Goal: Complete application form

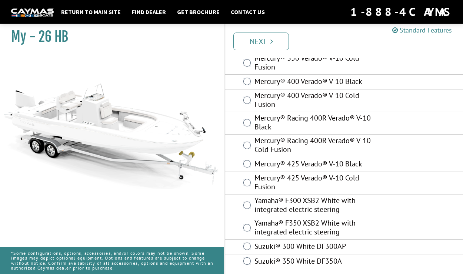
scroll to position [81, 0]
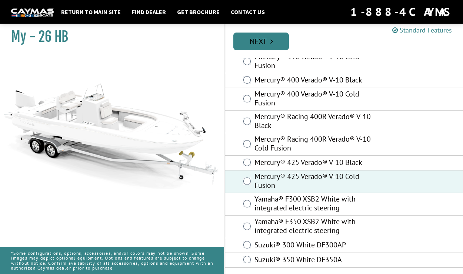
click at [254, 42] on link "Next" at bounding box center [261, 42] width 56 height 18
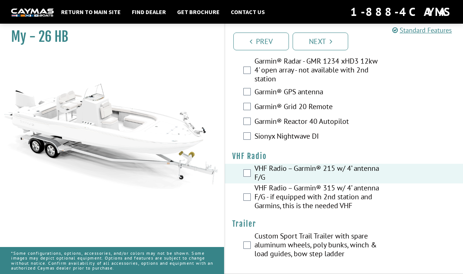
scroll to position [2482, 0]
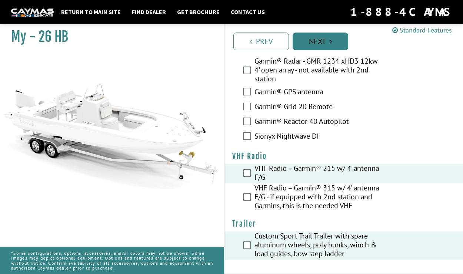
click at [319, 42] on link "Next" at bounding box center [320, 42] width 56 height 18
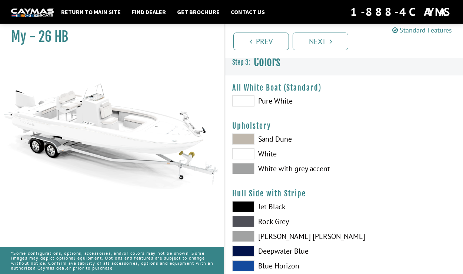
scroll to position [0, 0]
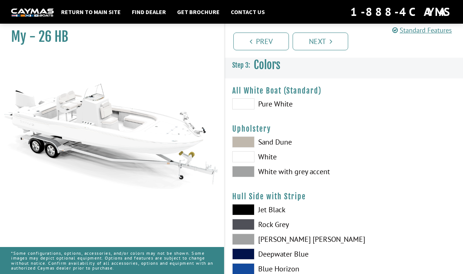
click at [245, 104] on span at bounding box center [243, 103] width 22 height 11
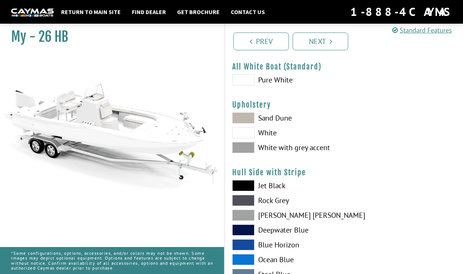
scroll to position [37, 0]
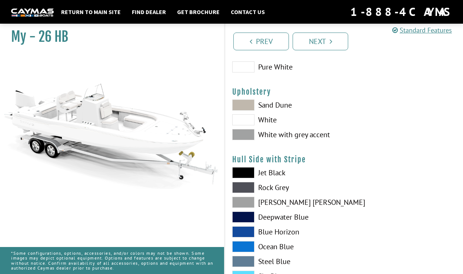
click at [245, 120] on span at bounding box center [243, 119] width 22 height 11
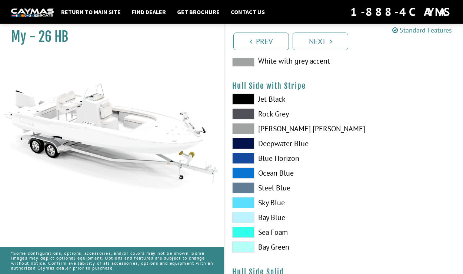
scroll to position [111, 0]
click at [246, 234] on span at bounding box center [243, 232] width 22 height 11
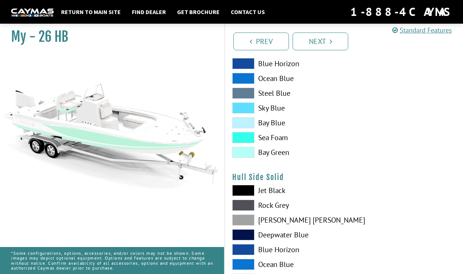
scroll to position [259, 0]
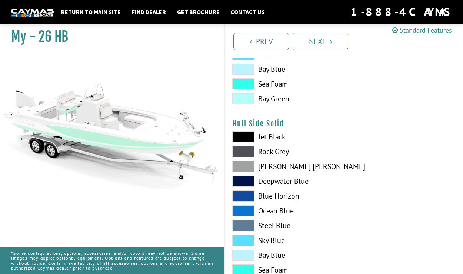
click at [245, 138] on span at bounding box center [243, 136] width 22 height 11
click at [245, 136] on span at bounding box center [243, 136] width 22 height 11
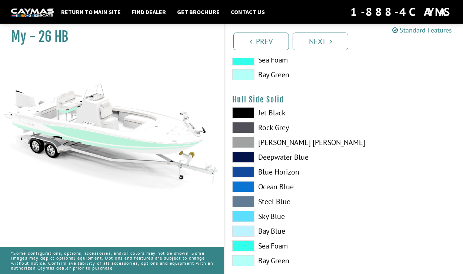
scroll to position [296, 0]
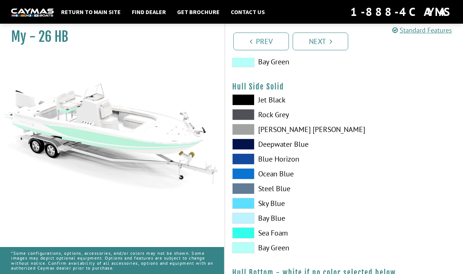
click at [244, 236] on span at bounding box center [243, 233] width 22 height 11
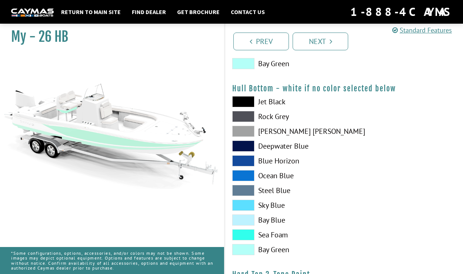
scroll to position [481, 0]
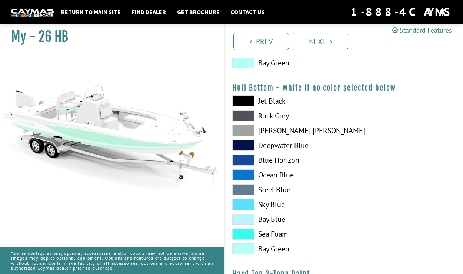
click at [243, 233] on span at bounding box center [243, 234] width 22 height 11
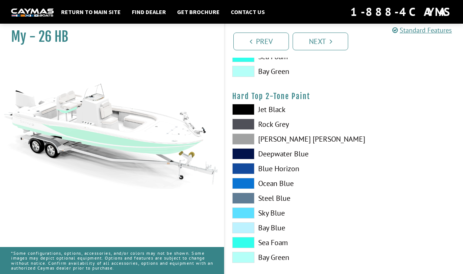
scroll to position [666, 0]
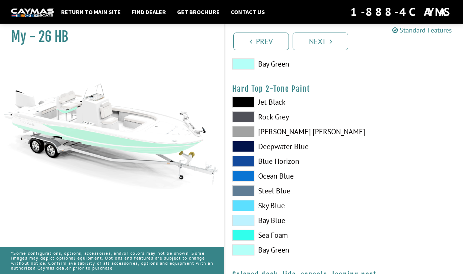
click at [240, 103] on span at bounding box center [243, 102] width 22 height 11
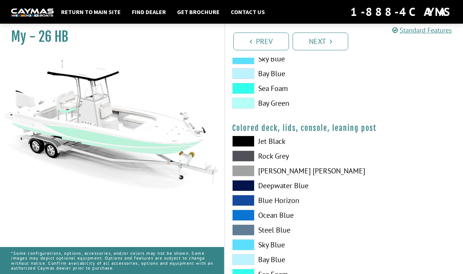
scroll to position [814, 0]
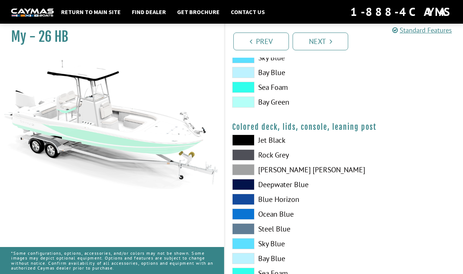
click at [241, 137] on div "Colored deck, lids, console, leaning post Please select color. Jet Black Rock G…" at bounding box center [343, 210] width 223 height 175
click at [240, 138] on span at bounding box center [243, 140] width 22 height 11
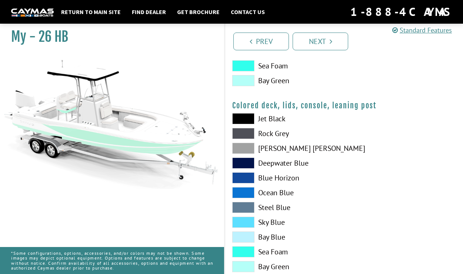
scroll to position [856, 0]
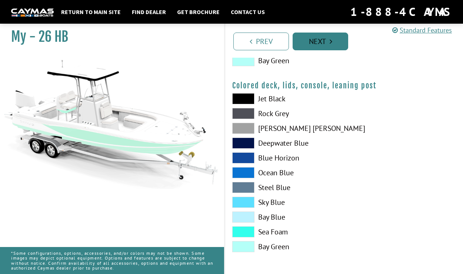
click at [316, 40] on link "Next" at bounding box center [320, 42] width 56 height 18
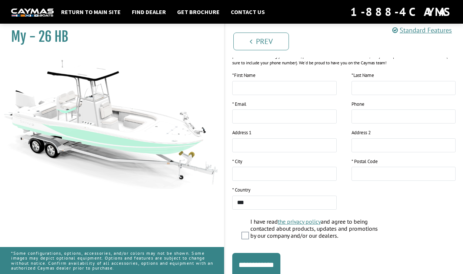
scroll to position [135, 0]
